Goal: Information Seeking & Learning: Learn about a topic

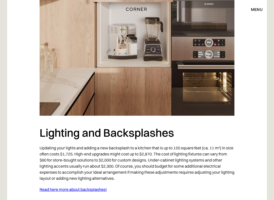
scroll to position [570, 0]
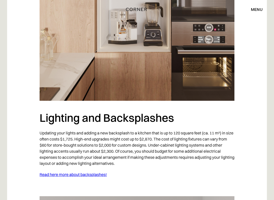
click at [202, 96] on img at bounding box center [137, 32] width 195 height 137
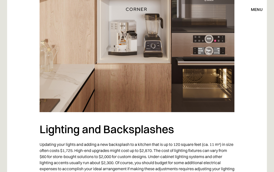
scroll to position [553, 0]
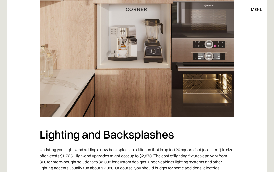
click at [178, 86] on img at bounding box center [137, 48] width 195 height 137
click at [179, 86] on img at bounding box center [137, 48] width 195 height 137
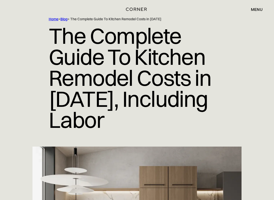
scroll to position [27, 0]
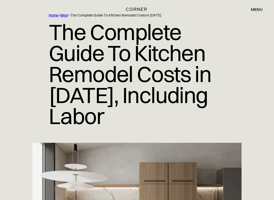
click at [186, 90] on h1 "The Complete Guide To Kitchen Remodel Costs in [DATE], Including Labor" at bounding box center [137, 74] width 177 height 113
click at [177, 67] on h1 "The Complete Guide To Kitchen Remodel Costs in [DATE], Including Labor" at bounding box center [137, 74] width 177 height 113
click at [166, 54] on h1 "The Complete Guide To Kitchen Remodel Costs in [DATE], Including Labor" at bounding box center [137, 74] width 177 height 113
click at [149, 39] on h1 "The Complete Guide To Kitchen Remodel Costs in [DATE], Including Labor" at bounding box center [137, 74] width 177 height 113
click at [139, 67] on h1 "The Complete Guide To Kitchen Remodel Costs in [DATE], Including Labor" at bounding box center [137, 74] width 177 height 113
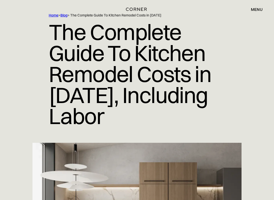
click at [140, 83] on h1 "The Complete Guide To Kitchen Remodel Costs in [DATE], Including Labor" at bounding box center [137, 74] width 177 height 113
click at [150, 97] on h1 "The Complete Guide To Kitchen Remodel Costs in [DATE], Including Labor" at bounding box center [137, 74] width 177 height 113
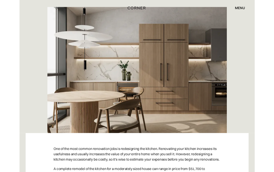
scroll to position [162, 0]
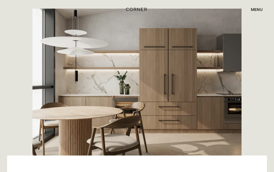
click at [213, 95] on img at bounding box center [136, 82] width 209 height 147
click at [192, 98] on img at bounding box center [136, 82] width 209 height 147
click at [195, 113] on img at bounding box center [136, 82] width 209 height 147
click at [118, 117] on img at bounding box center [136, 82] width 209 height 147
click at [139, 111] on img at bounding box center [136, 82] width 209 height 147
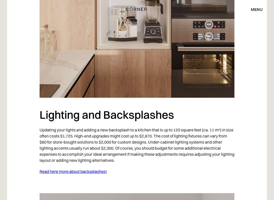
scroll to position [573, 0]
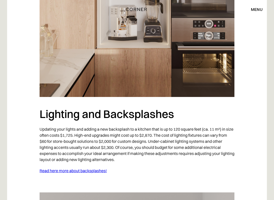
click at [185, 97] on img at bounding box center [137, 28] width 195 height 137
click at [163, 121] on h2 "Lighting and Backsplashes" at bounding box center [137, 114] width 195 height 14
click at [172, 143] on p "Updating your lights and adding a new backsplash to a kitchen that is up to 120…" at bounding box center [137, 145] width 195 height 42
click at [179, 141] on p "Updating your lights and adding a new backsplash to a kitchen that is up to 120…" at bounding box center [137, 145] width 195 height 42
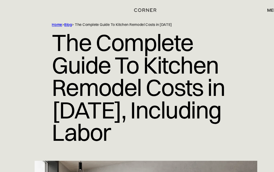
scroll to position [20, 0]
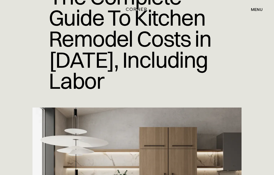
scroll to position [61, 0]
